Goal: Check status: Check status

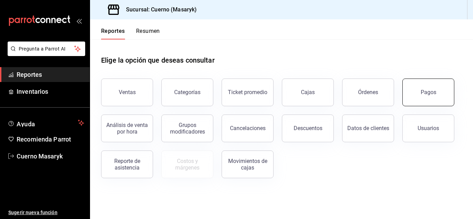
click at [438, 91] on button "Pagos" at bounding box center [428, 93] width 52 height 28
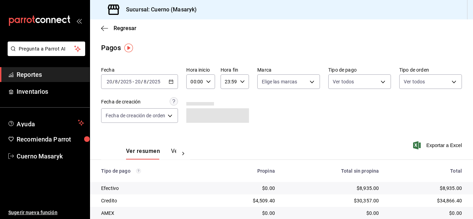
click at [210, 81] on icon "button" at bounding box center [208, 81] width 5 height 5
click at [196, 130] on span "06" at bounding box center [194, 130] width 3 height 6
type input "06:00"
click at [286, 112] on div at bounding box center [236, 109] width 473 height 219
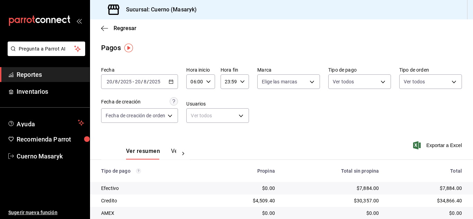
click at [210, 82] on icon "button" at bounding box center [208, 81] width 5 height 5
click at [196, 117] on span "07" at bounding box center [194, 116] width 3 height 6
type input "07:00"
click at [196, 117] on span "07" at bounding box center [194, 116] width 3 height 6
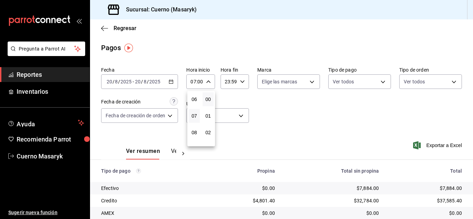
click at [308, 103] on div at bounding box center [236, 109] width 473 height 219
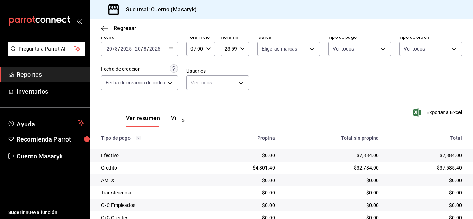
scroll to position [99, 0]
